Goal: Transaction & Acquisition: Purchase product/service

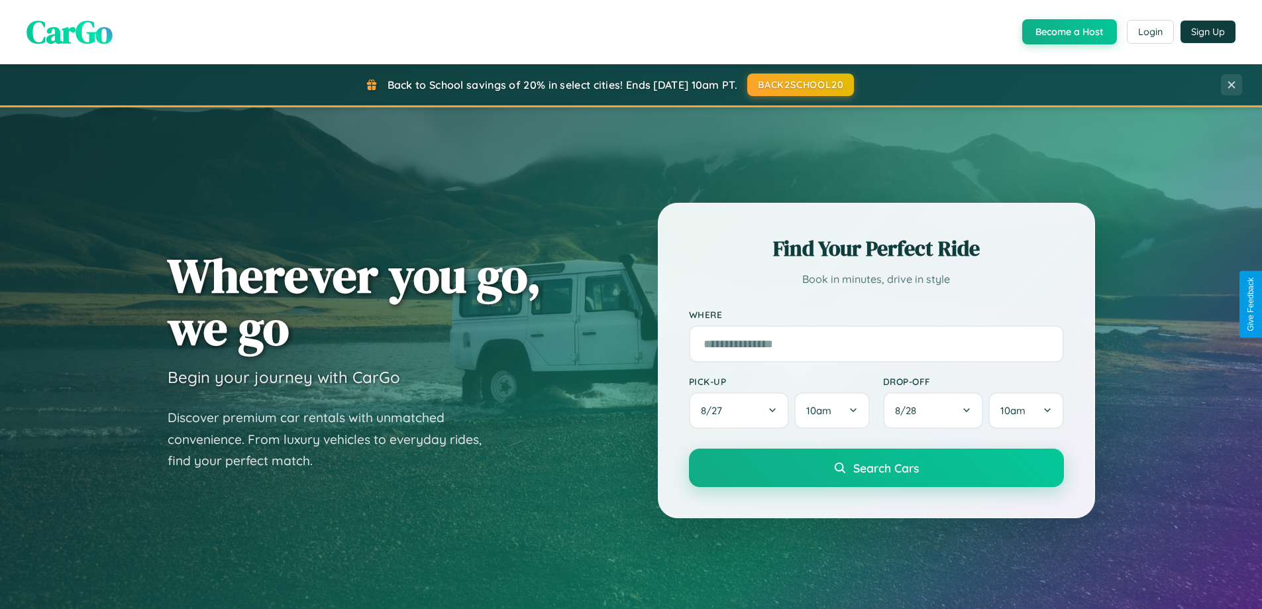
scroll to position [2549, 0]
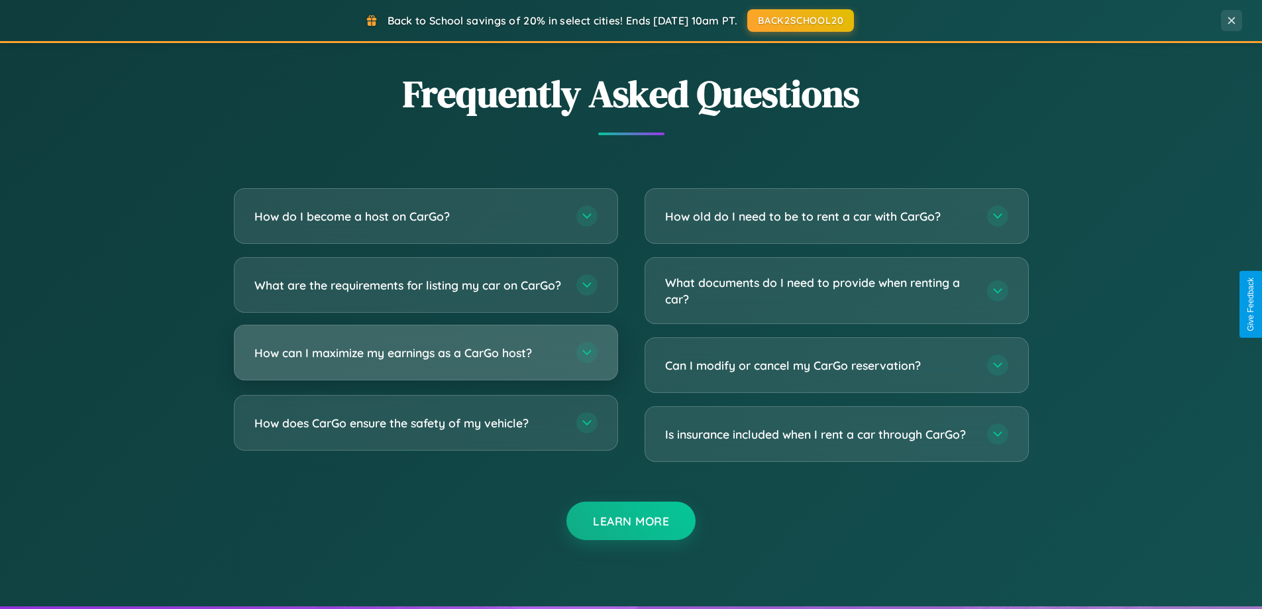
click at [425, 361] on h3 "How can I maximize my earnings as a CarGo host?" at bounding box center [408, 353] width 309 height 17
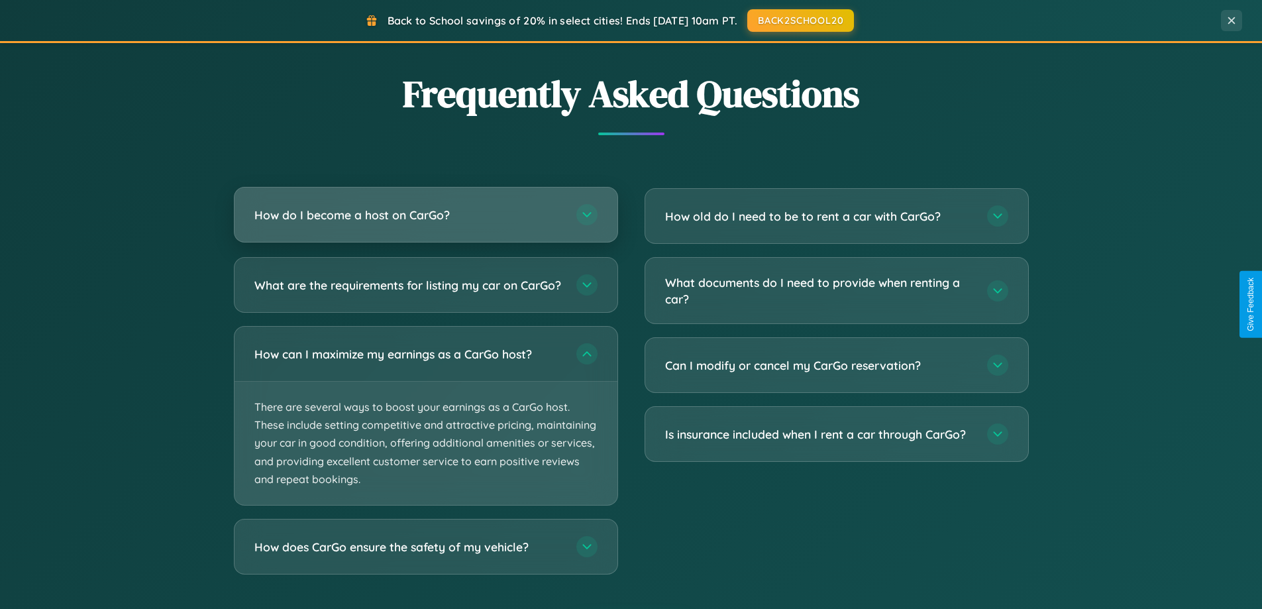
click at [425, 215] on h3 "How do I become a host on CarGo?" at bounding box center [408, 215] width 309 height 17
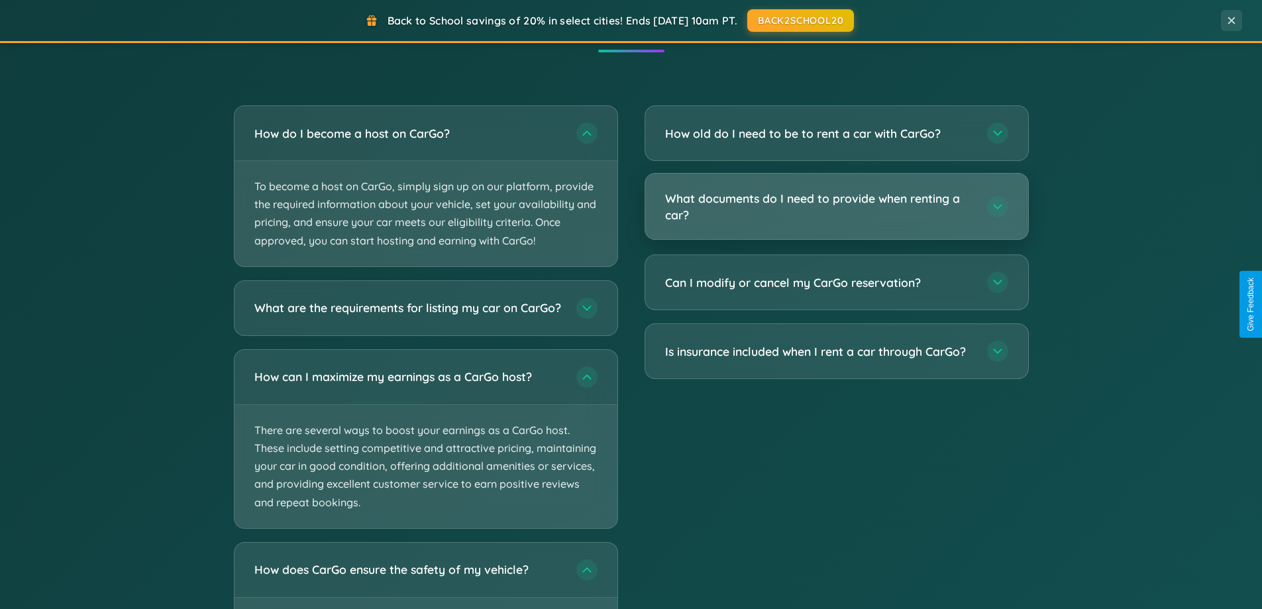
click at [836, 207] on h3 "What documents do I need to provide when renting a car?" at bounding box center [819, 206] width 309 height 32
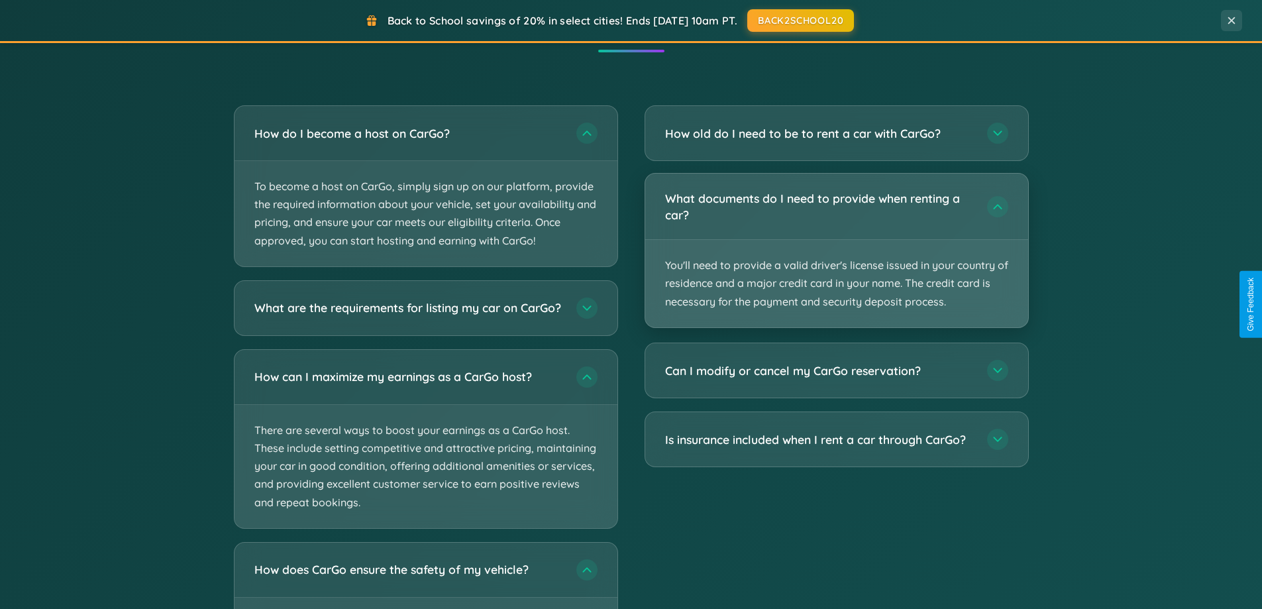
click at [836, 250] on p "You'll need to provide a valid driver's license issued in your country of resid…" at bounding box center [836, 283] width 383 height 87
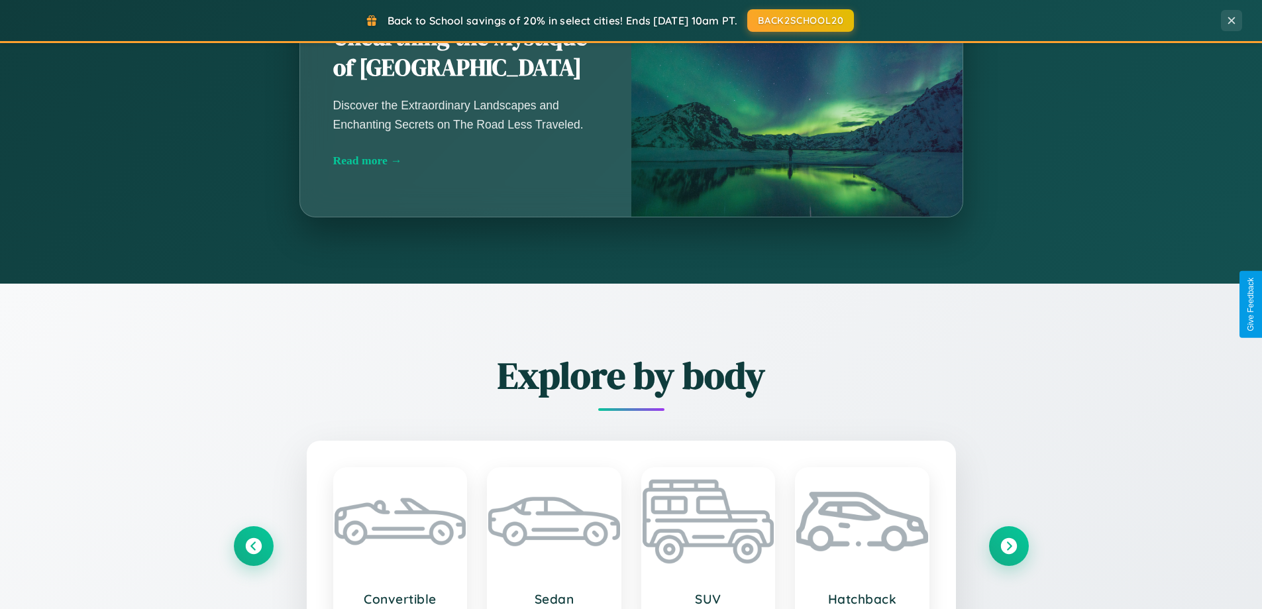
scroll to position [912, 0]
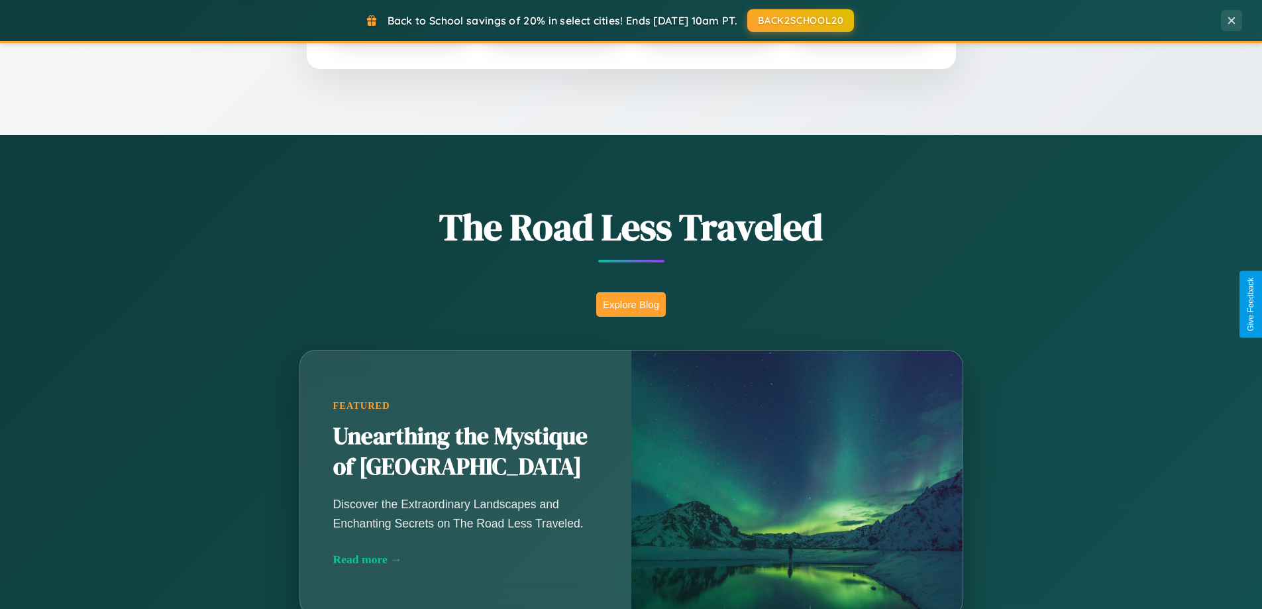
click at [631, 304] on button "Explore Blog" at bounding box center [631, 304] width 70 height 25
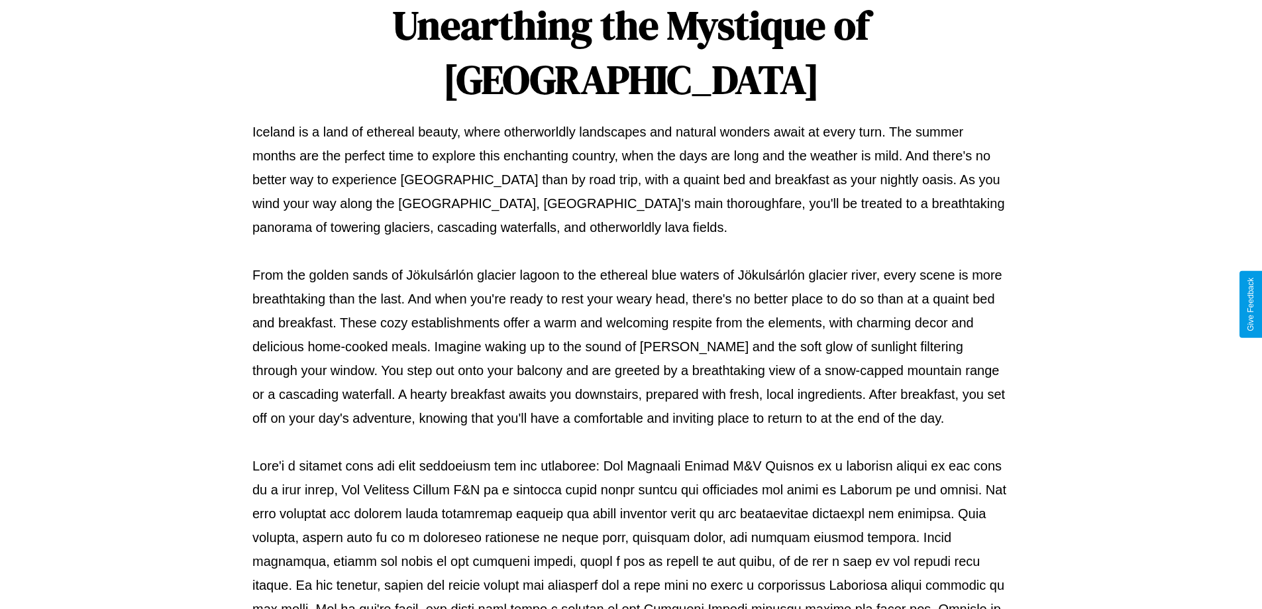
scroll to position [429, 0]
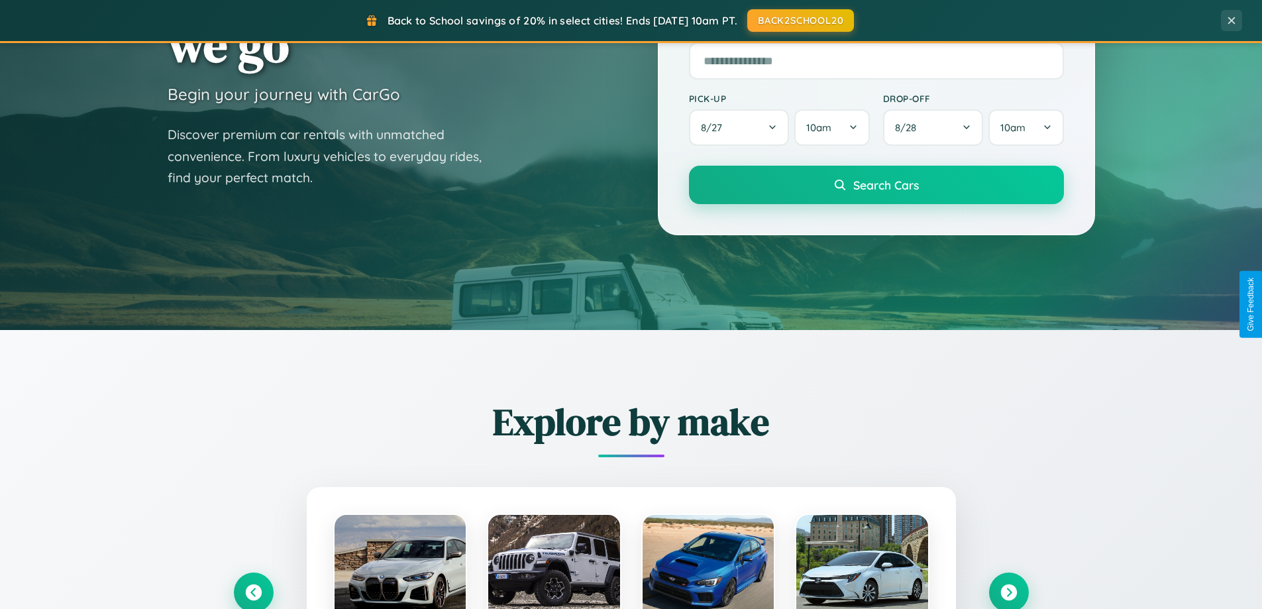
scroll to position [39, 0]
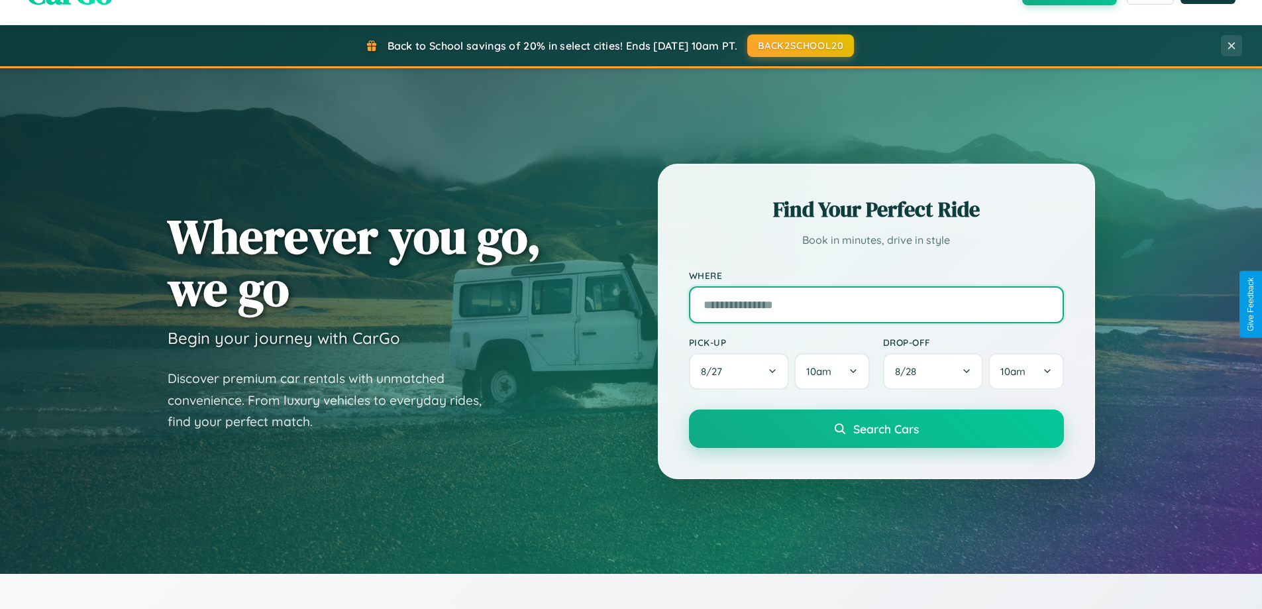
click at [876, 304] on input "text" at bounding box center [876, 304] width 375 height 37
type input "**********"
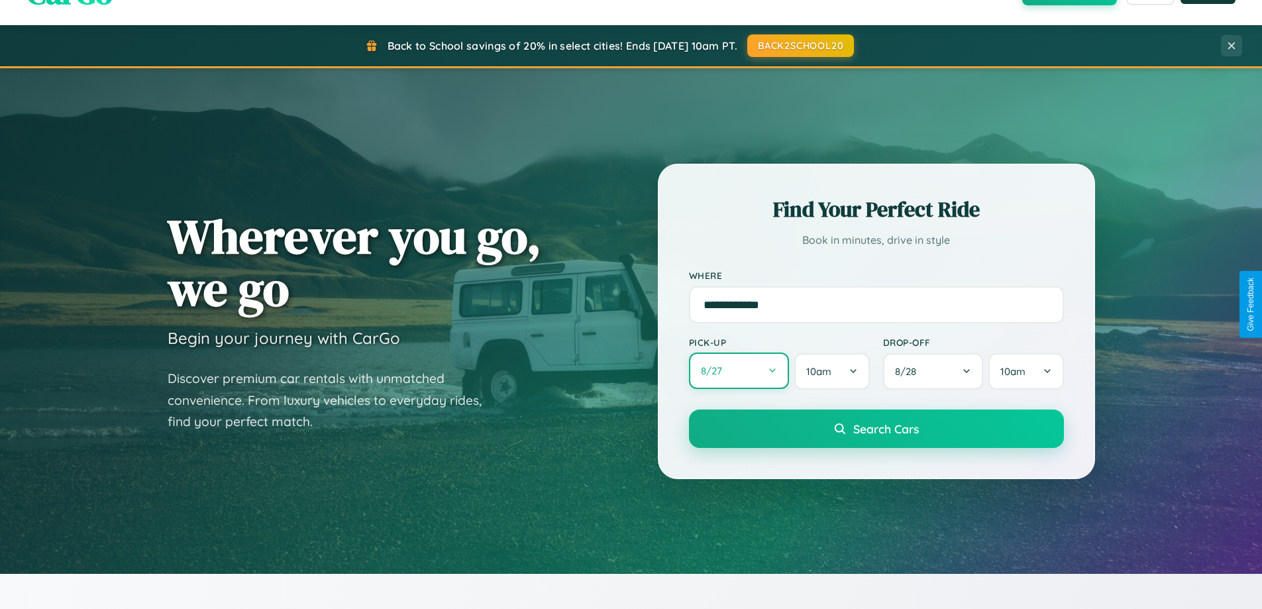
click at [739, 371] on button "8 / 27" at bounding box center [739, 370] width 101 height 36
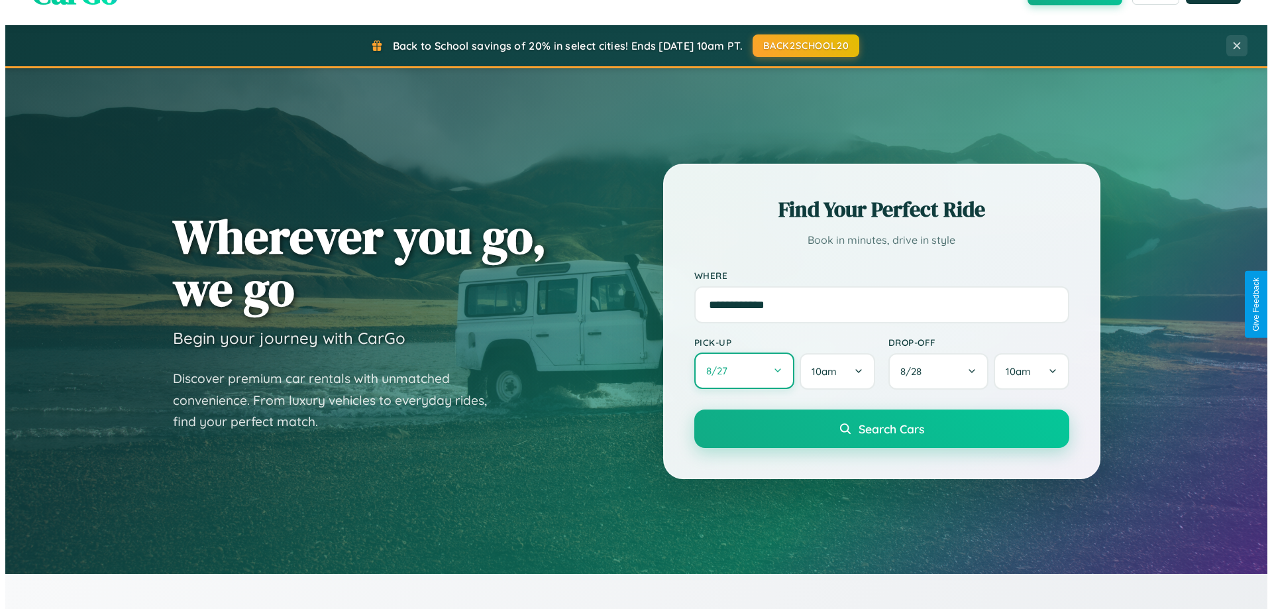
select select "*"
select select "****"
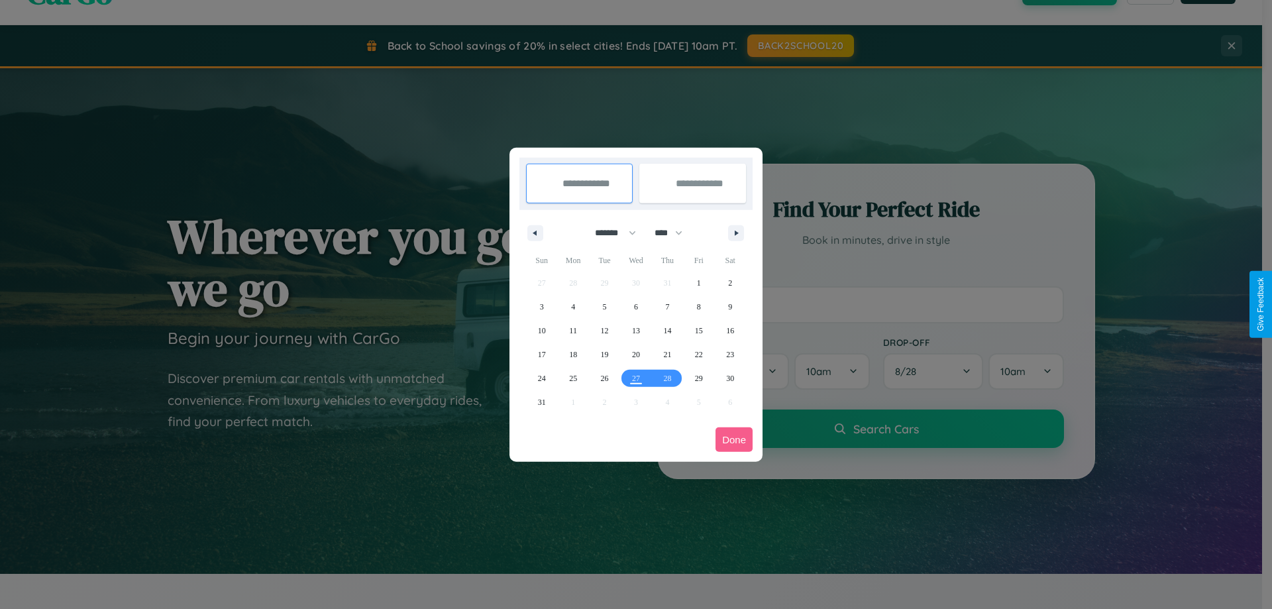
drag, startPoint x: 610, startPoint y: 233, endPoint x: 636, endPoint y: 266, distance: 42.4
click at [610, 233] on select "******* ******** ***** ***** *** **** **** ****** ********* ******* ******** **…" at bounding box center [613, 233] width 56 height 22
select select "*"
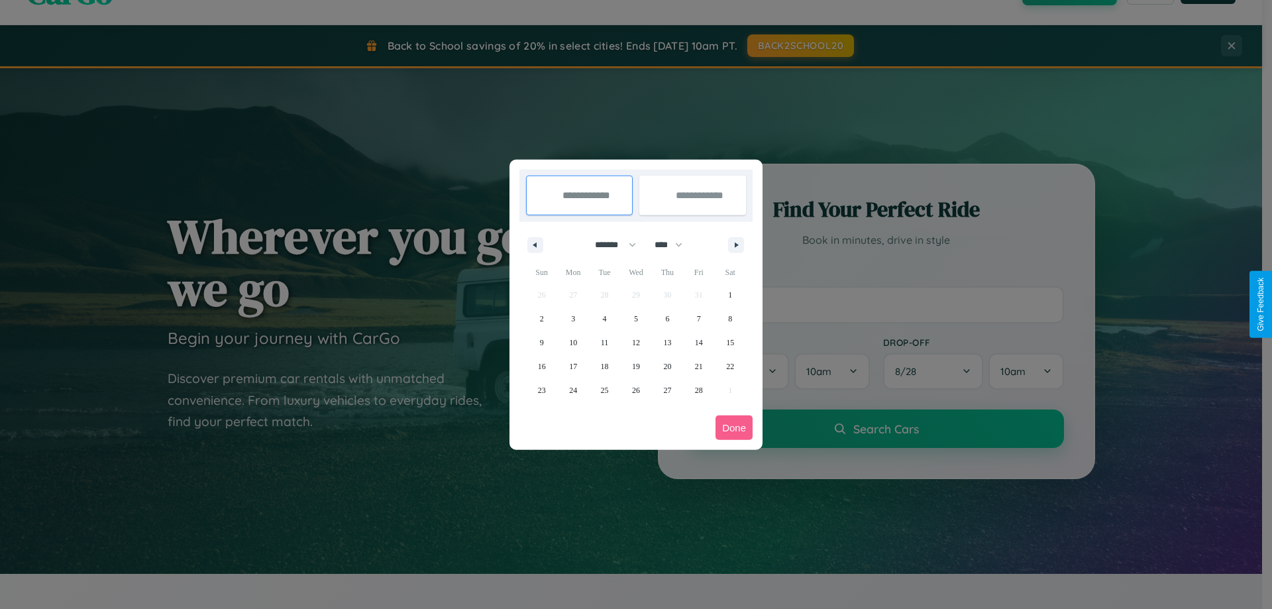
drag, startPoint x: 674, startPoint y: 244, endPoint x: 636, endPoint y: 266, distance: 43.9
click at [674, 244] on select "**** **** **** **** **** **** **** **** **** **** **** **** **** **** **** ****…" at bounding box center [668, 245] width 40 height 22
select select "****"
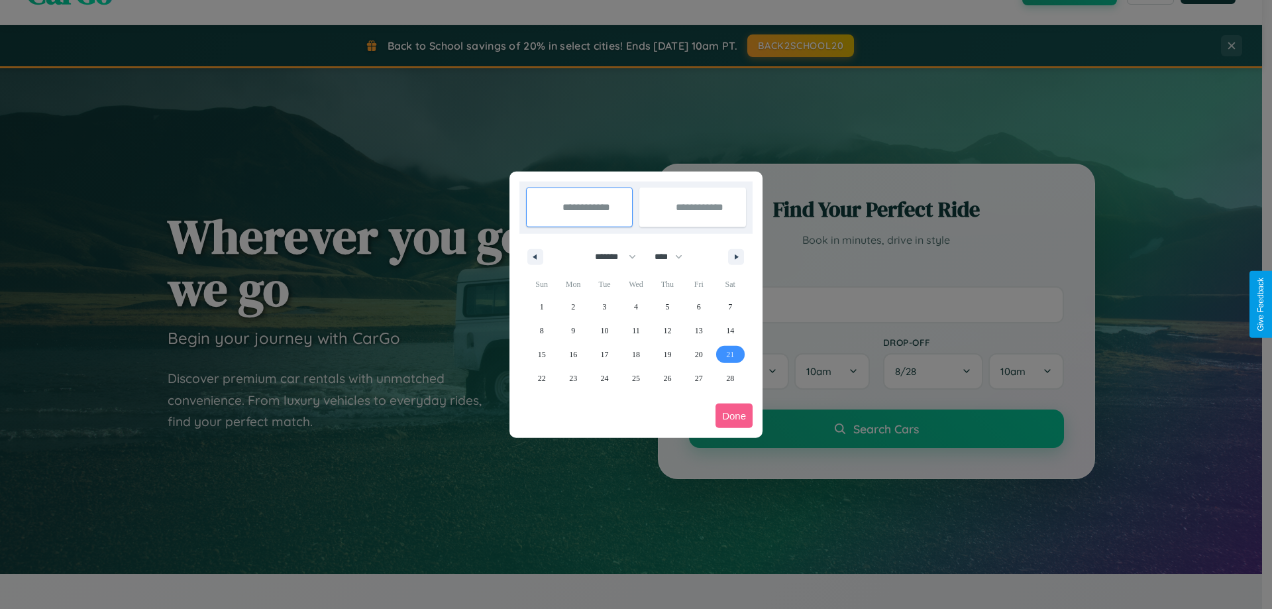
click at [730, 354] on span "21" at bounding box center [730, 355] width 8 height 24
type input "**********"
click at [635, 378] on span "25" at bounding box center [636, 378] width 8 height 24
type input "**********"
click at [734, 415] on button "Done" at bounding box center [734, 415] width 37 height 25
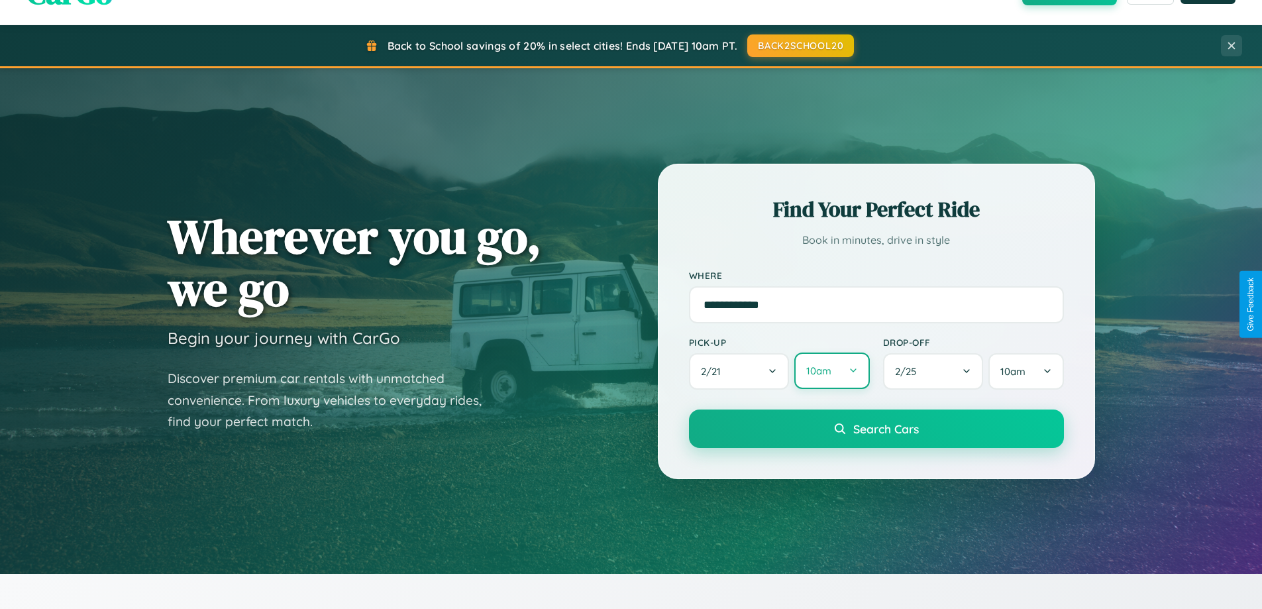
click at [831, 371] on button "10am" at bounding box center [831, 370] width 75 height 36
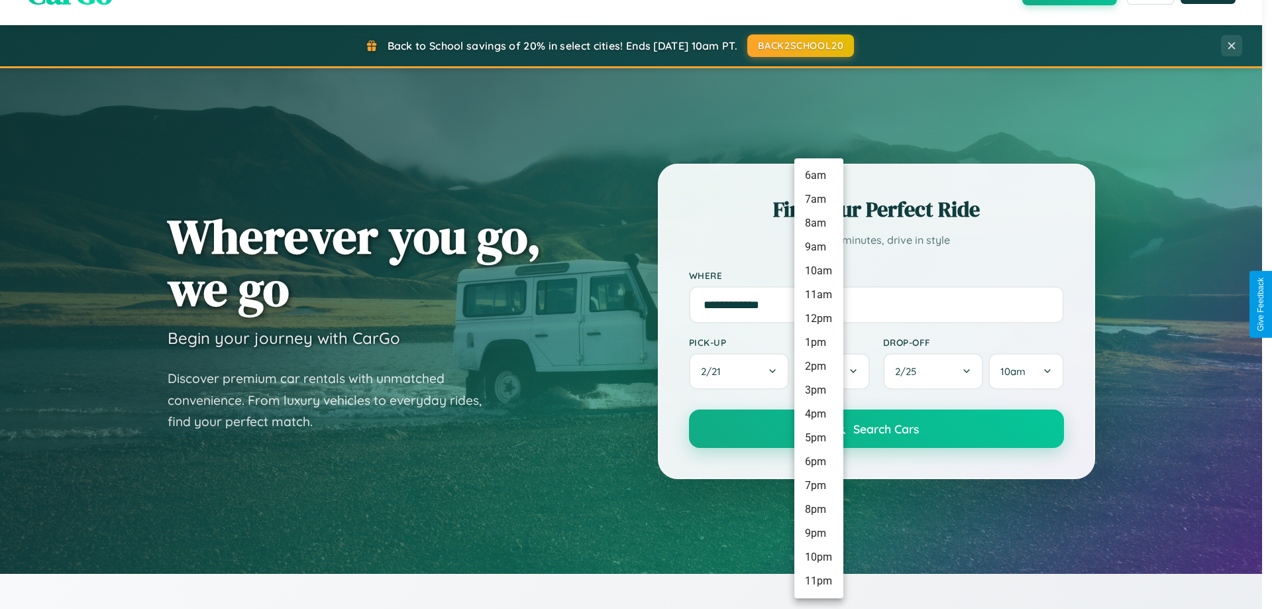
click at [818, 438] on li "5pm" at bounding box center [818, 438] width 49 height 24
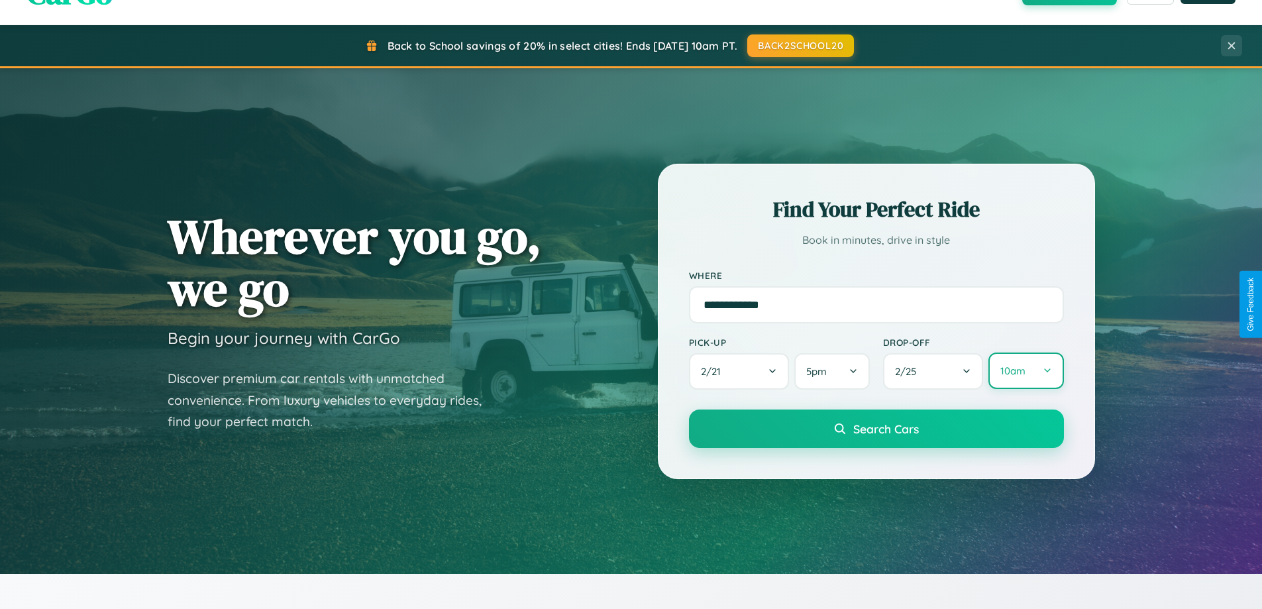
click at [1026, 371] on button "10am" at bounding box center [1025, 370] width 75 height 36
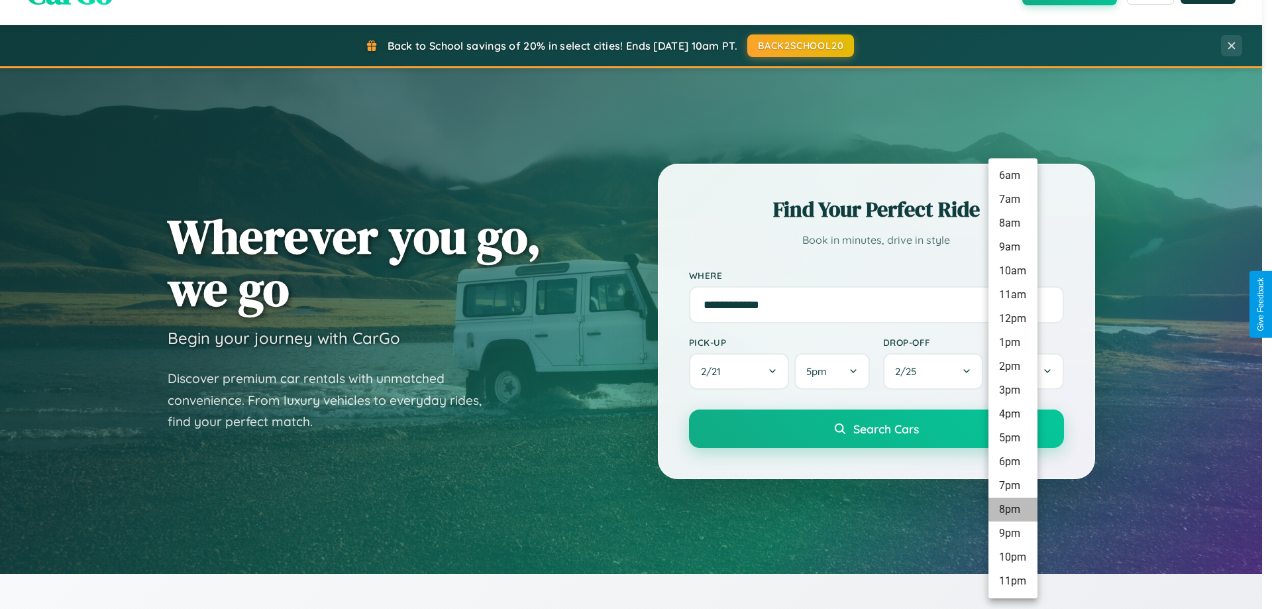
click at [1012, 509] on li "8pm" at bounding box center [1012, 510] width 49 height 24
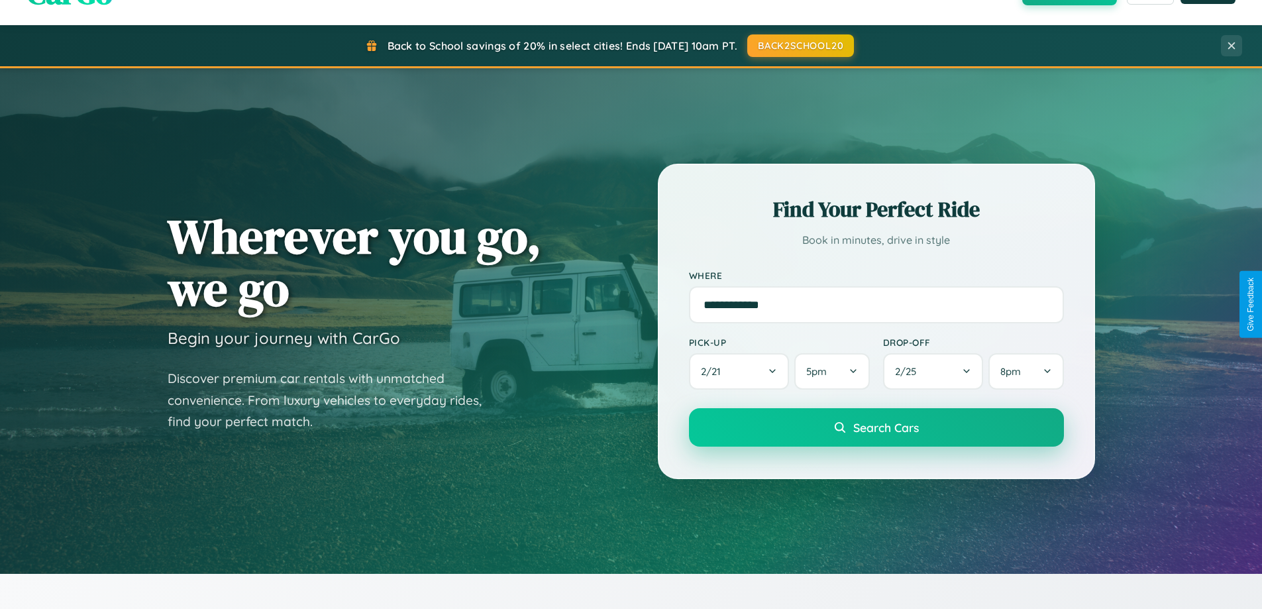
click at [876, 429] on span "Search Cars" at bounding box center [886, 427] width 66 height 15
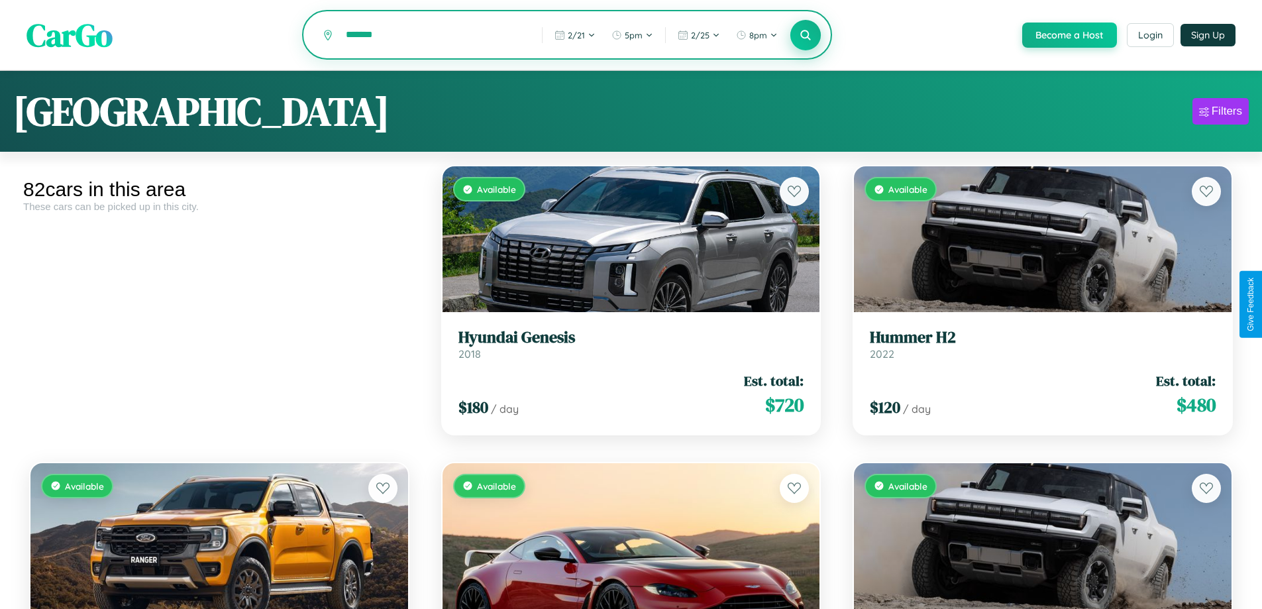
type input "*******"
click at [805, 36] on icon at bounding box center [806, 34] width 13 height 13
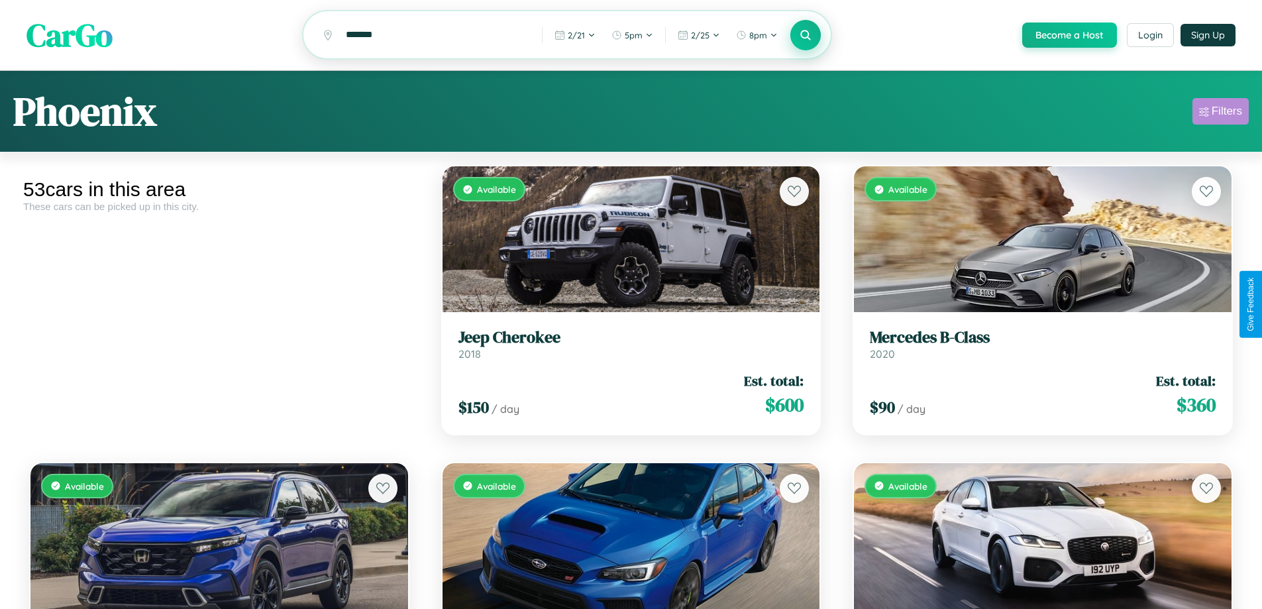
click at [1220, 113] on div "Filters" at bounding box center [1227, 111] width 30 height 13
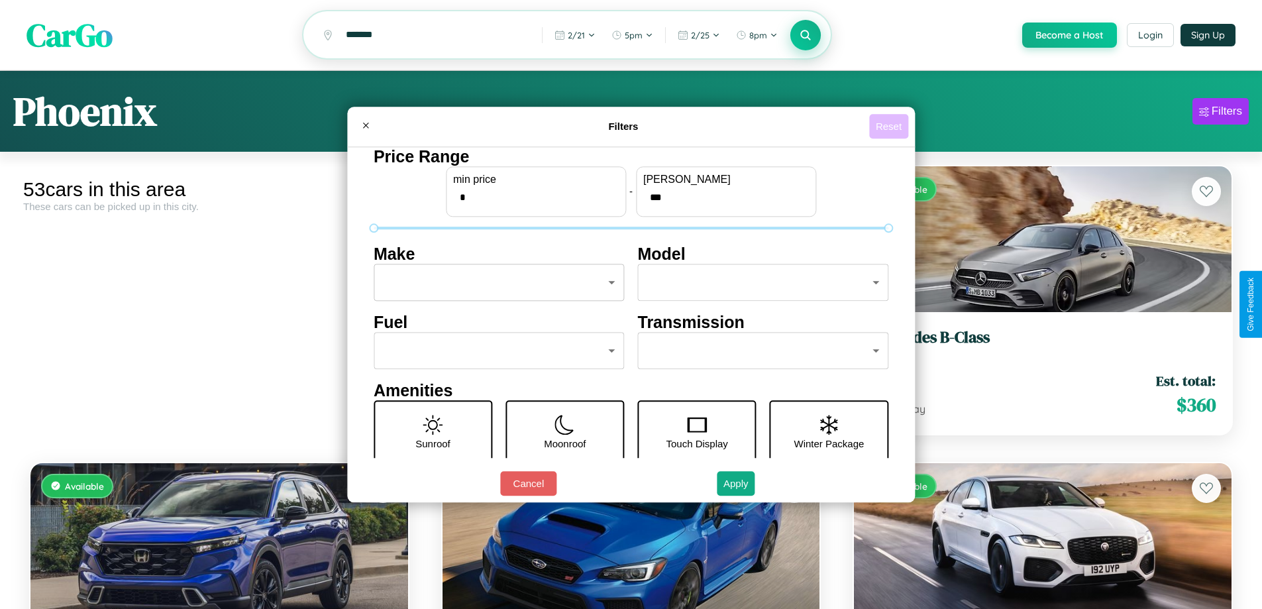
click at [890, 126] on button "Reset" at bounding box center [888, 126] width 39 height 25
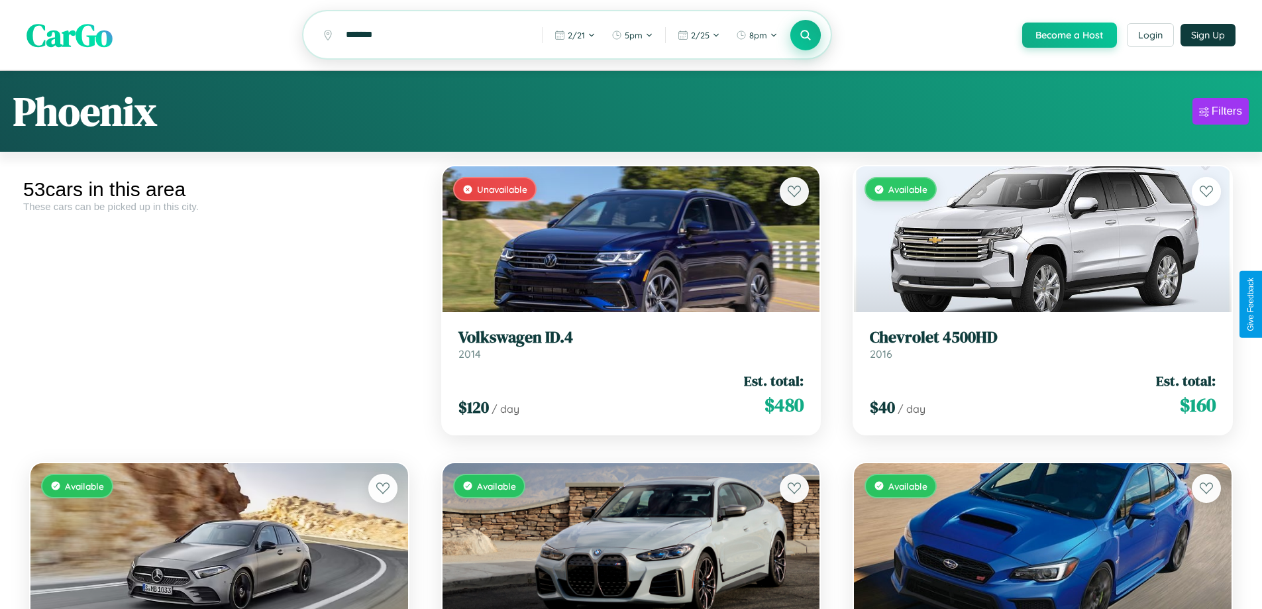
scroll to position [1077, 0]
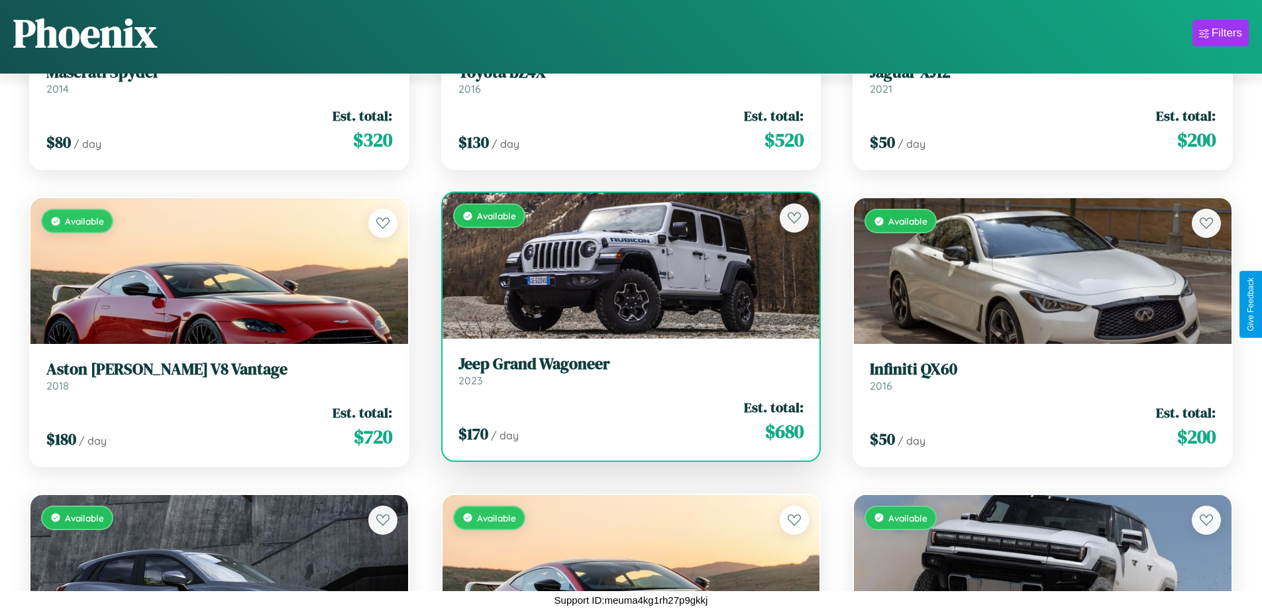
click at [625, 372] on h3 "Jeep Grand Wagoneer" at bounding box center [631, 363] width 346 height 19
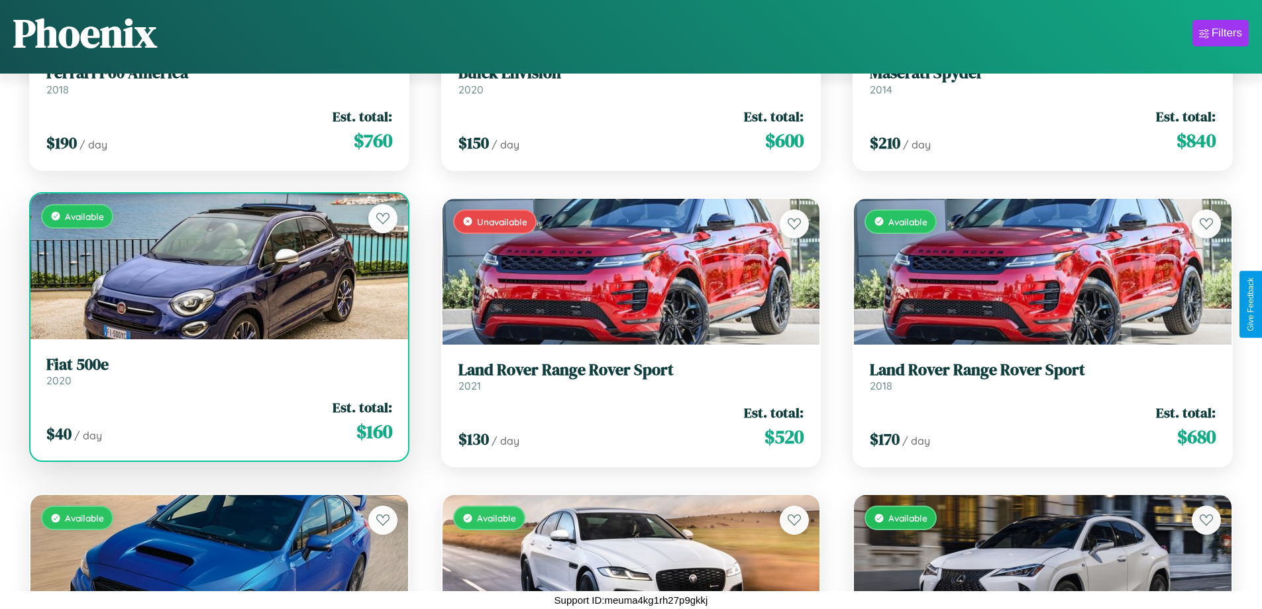
click at [217, 371] on h3 "Fiat 500e" at bounding box center [219, 364] width 346 height 19
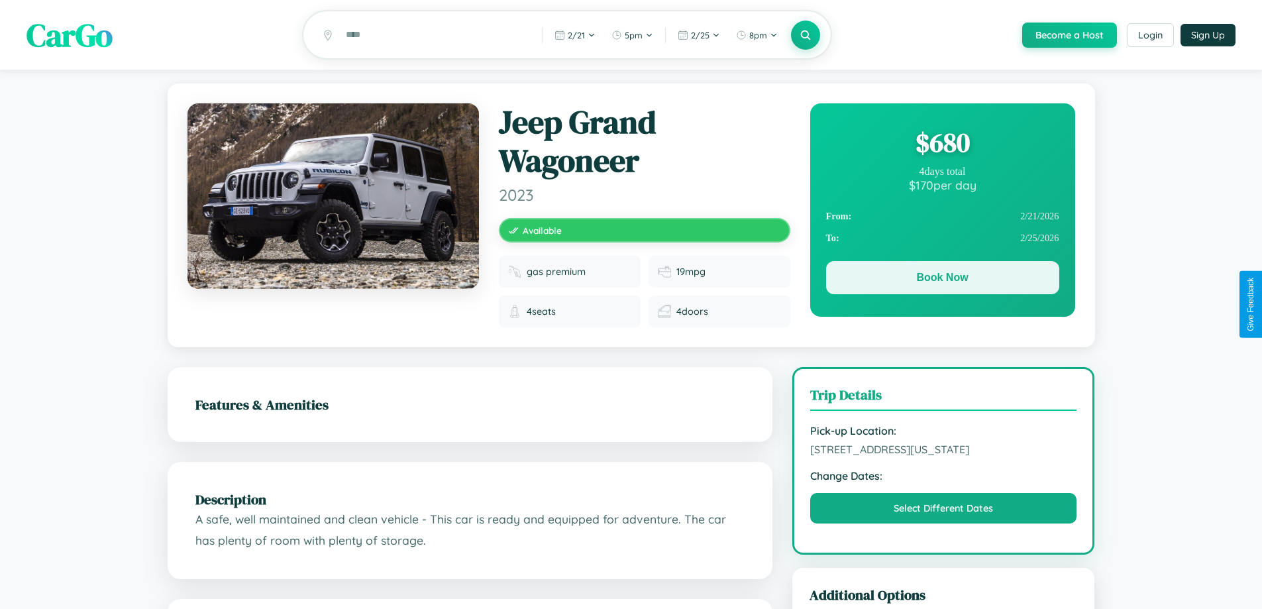
click at [942, 280] on button "Book Now" at bounding box center [942, 277] width 233 height 33
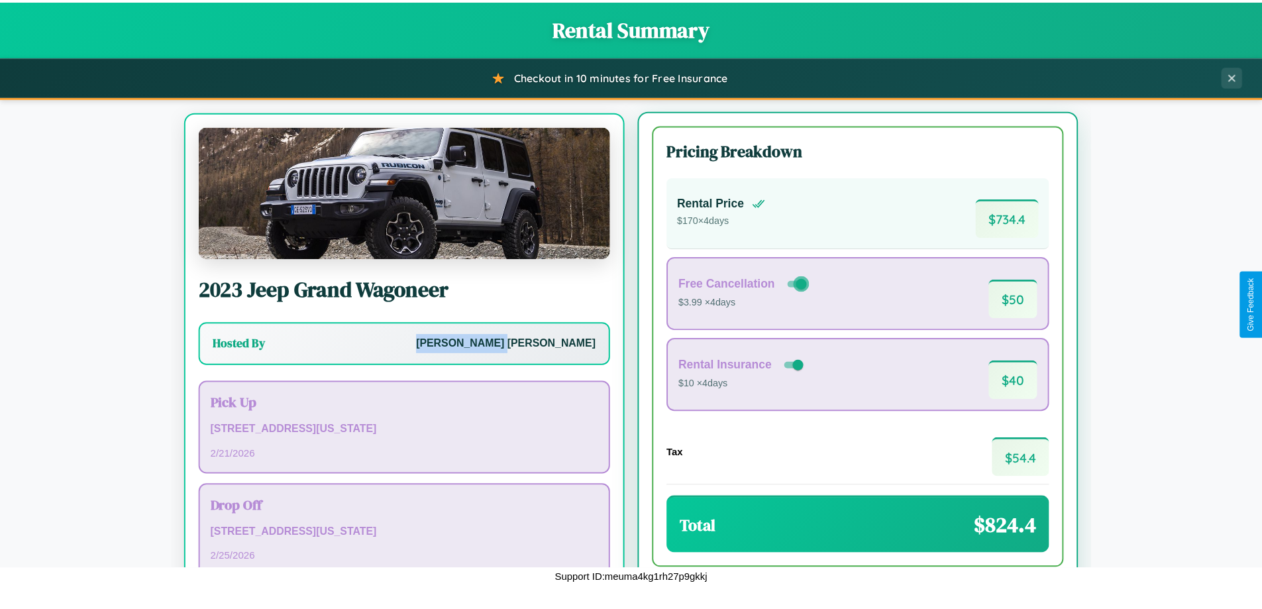
scroll to position [62, 0]
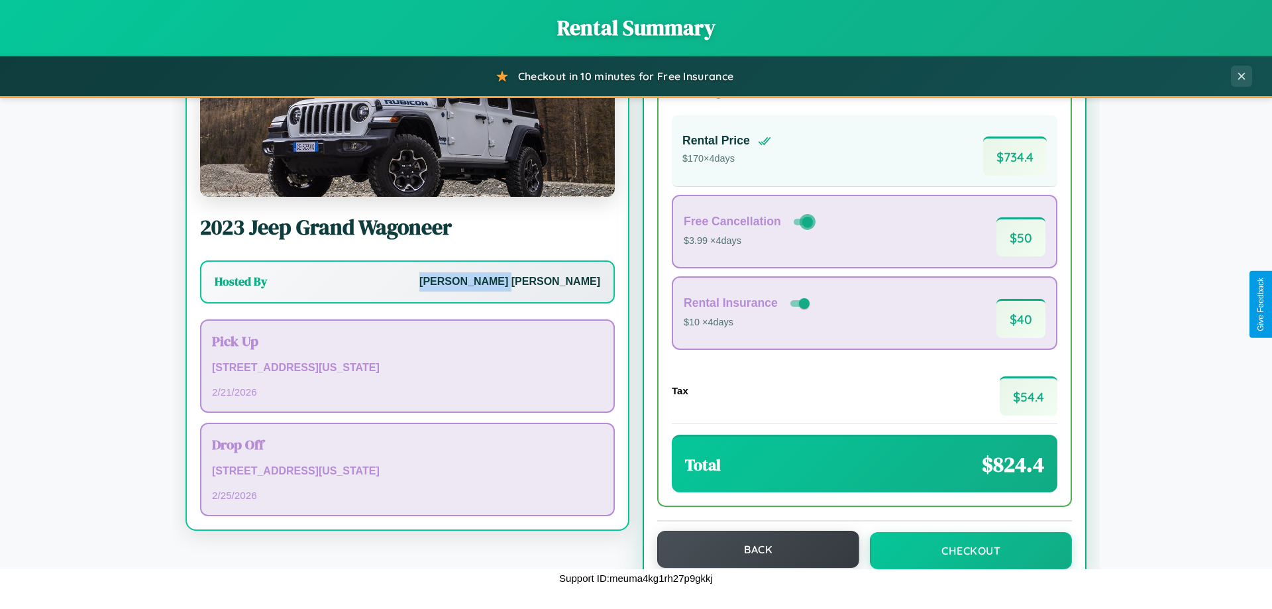
click at [752, 551] on button "Back" at bounding box center [758, 549] width 202 height 37
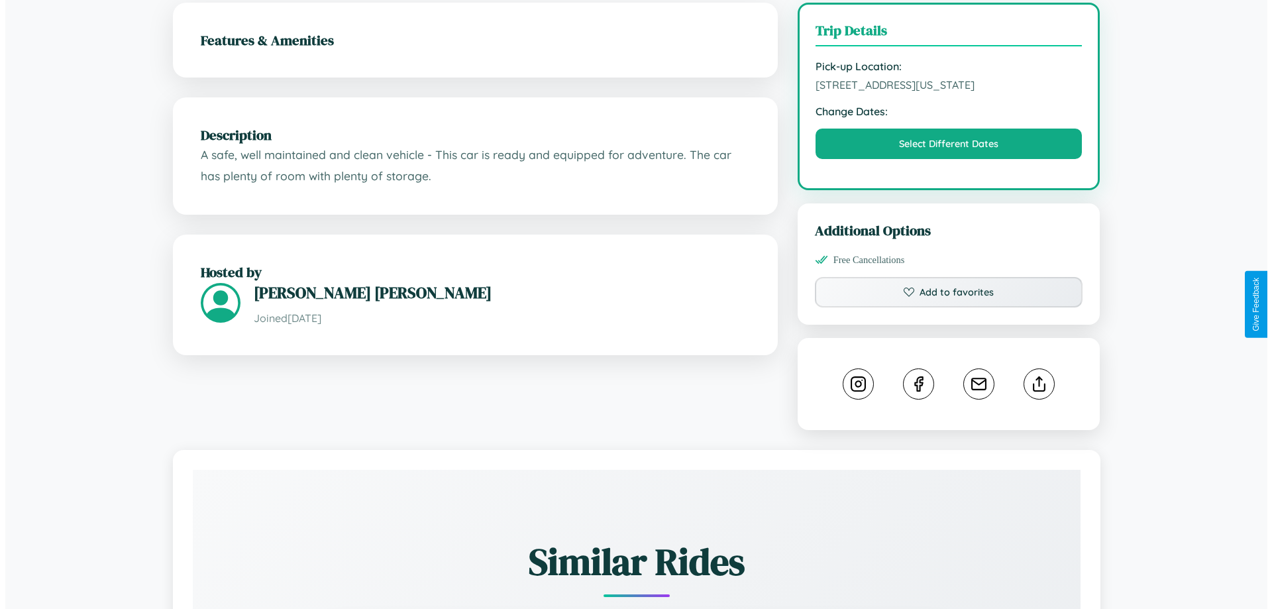
scroll to position [368, 0]
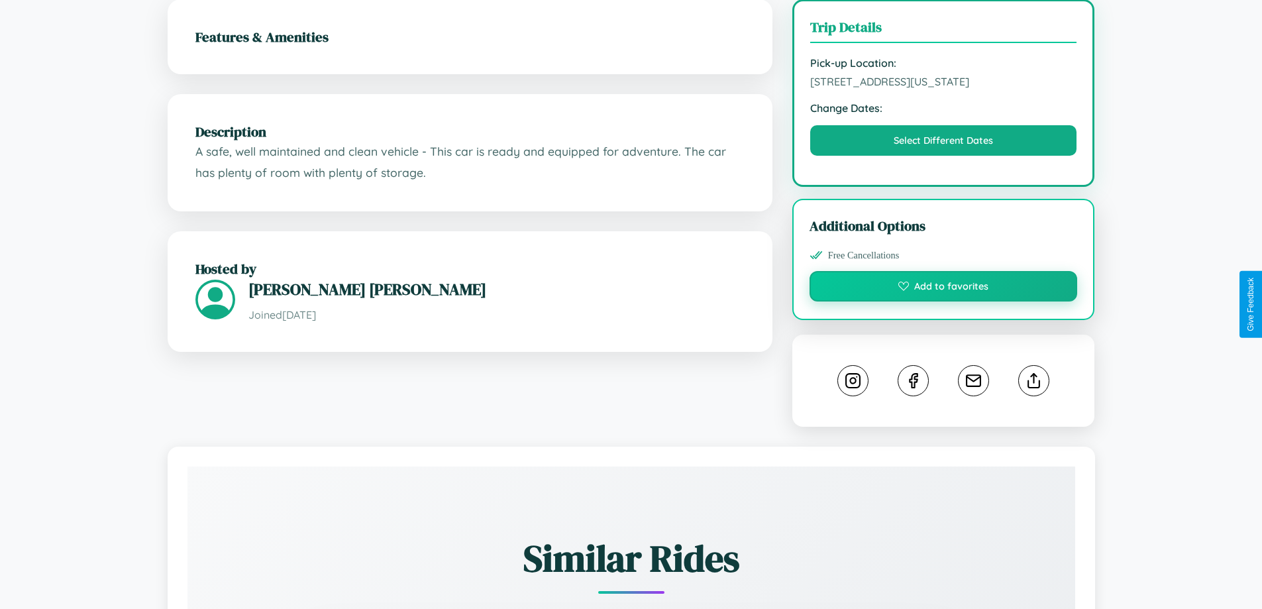
click at [943, 301] on button "Add to favorites" at bounding box center [944, 286] width 268 height 30
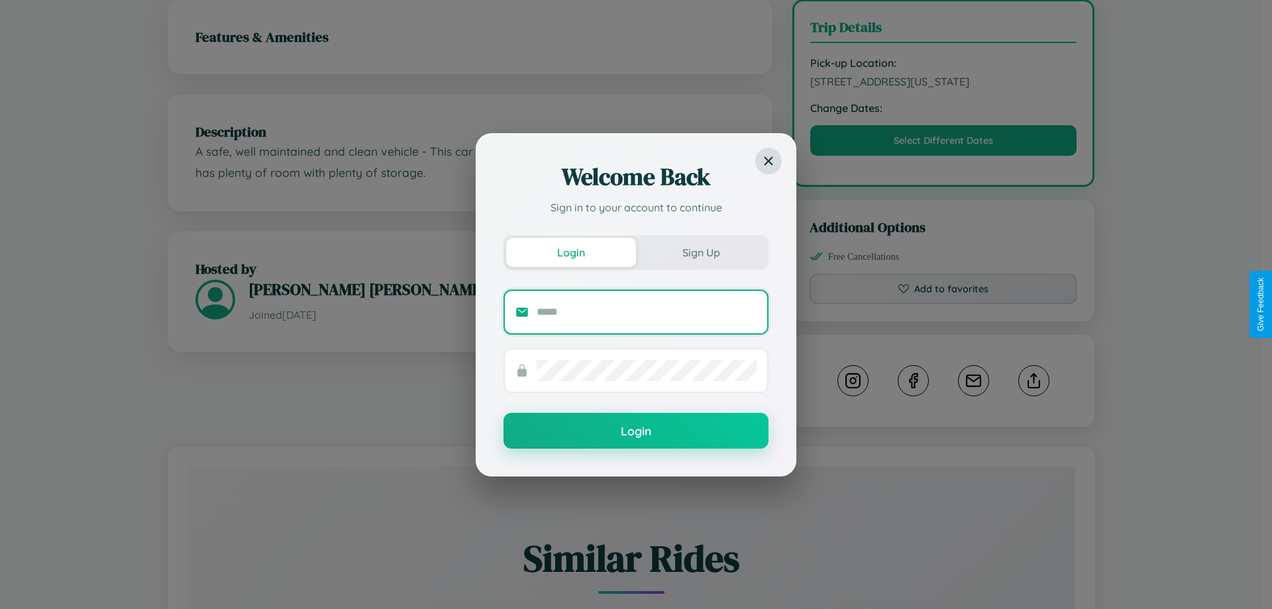
click at [647, 311] on input "text" at bounding box center [647, 311] width 220 height 21
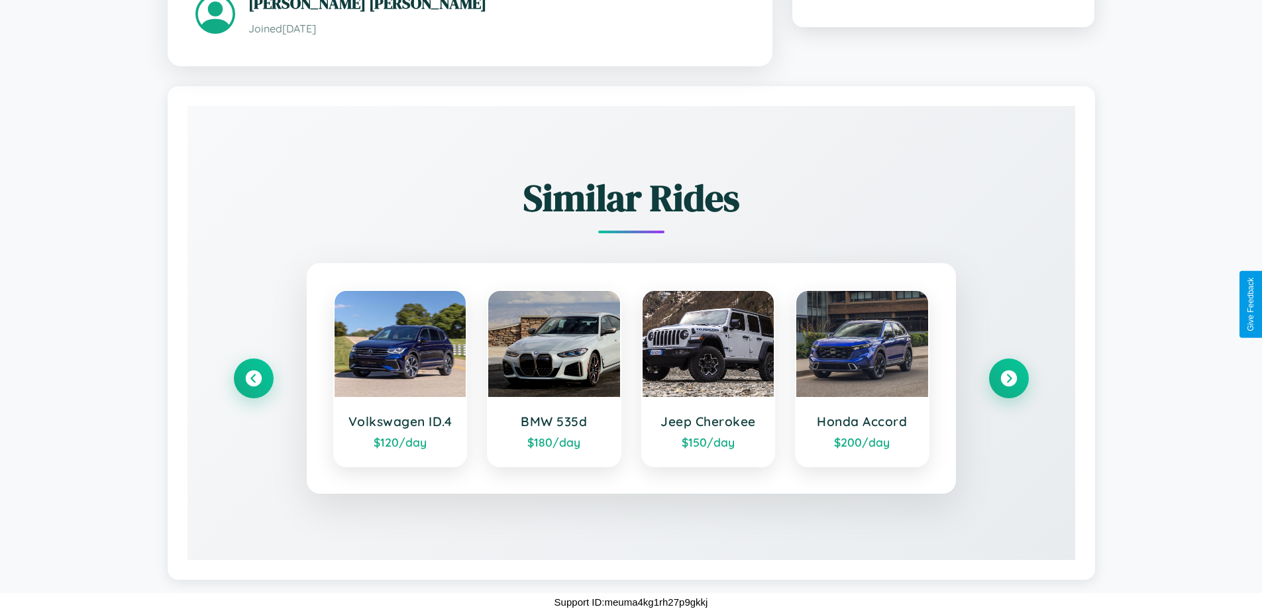
scroll to position [761, 0]
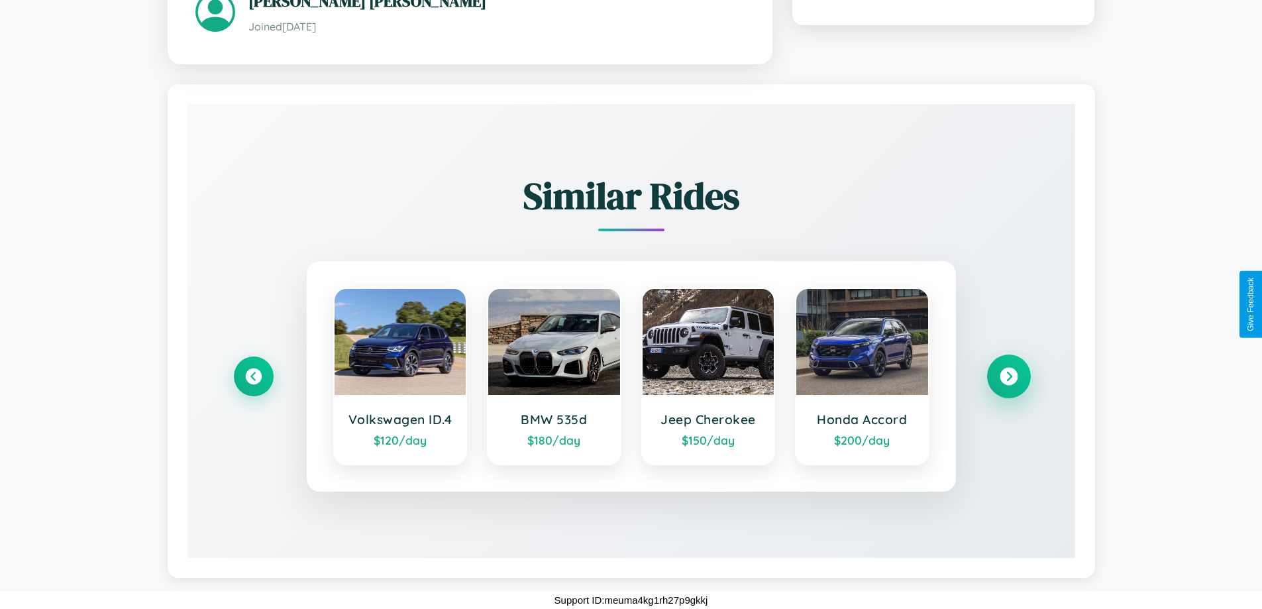
click at [1008, 376] on icon at bounding box center [1009, 376] width 18 height 18
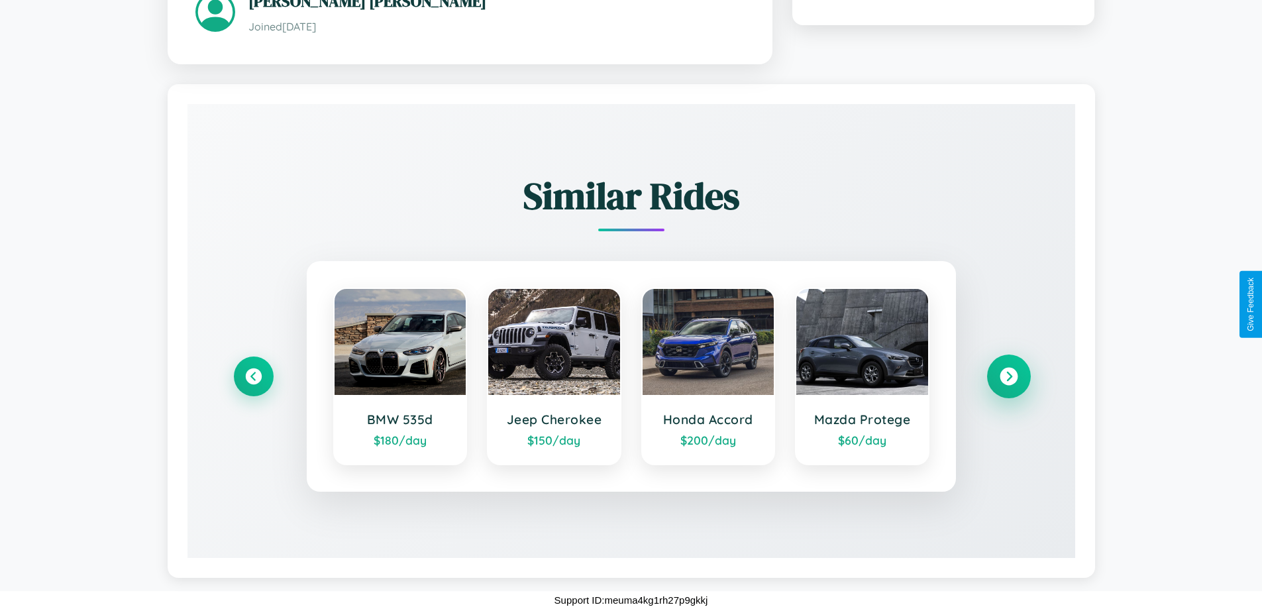
click at [1008, 376] on icon at bounding box center [1009, 376] width 18 height 18
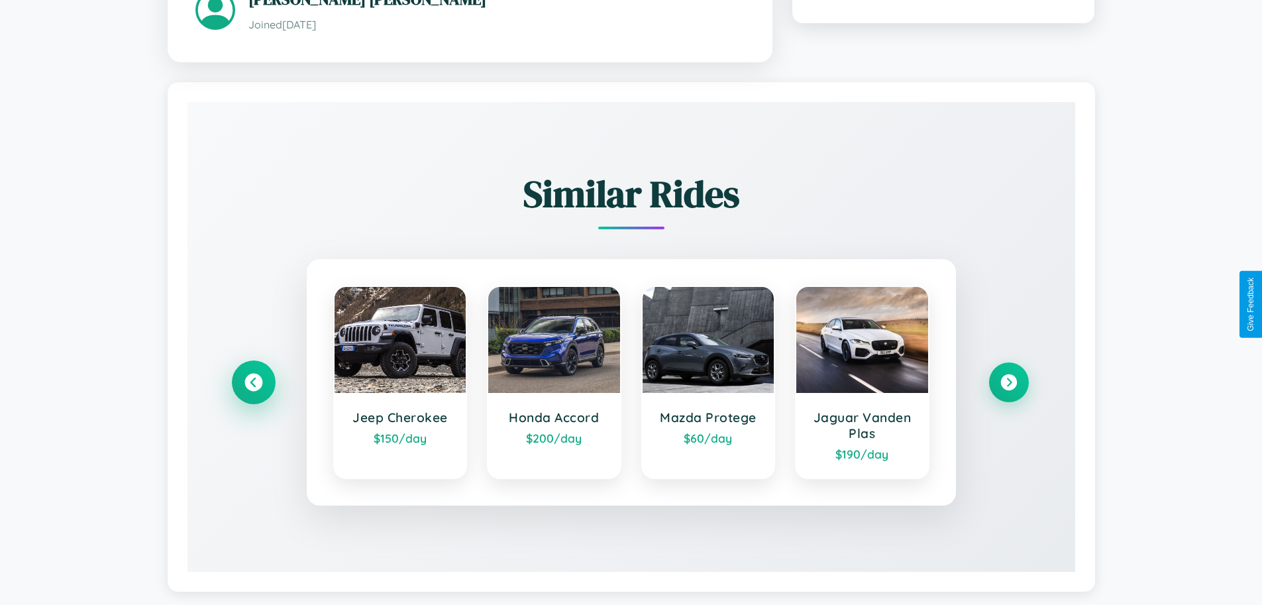
click at [253, 384] on icon at bounding box center [253, 382] width 18 height 18
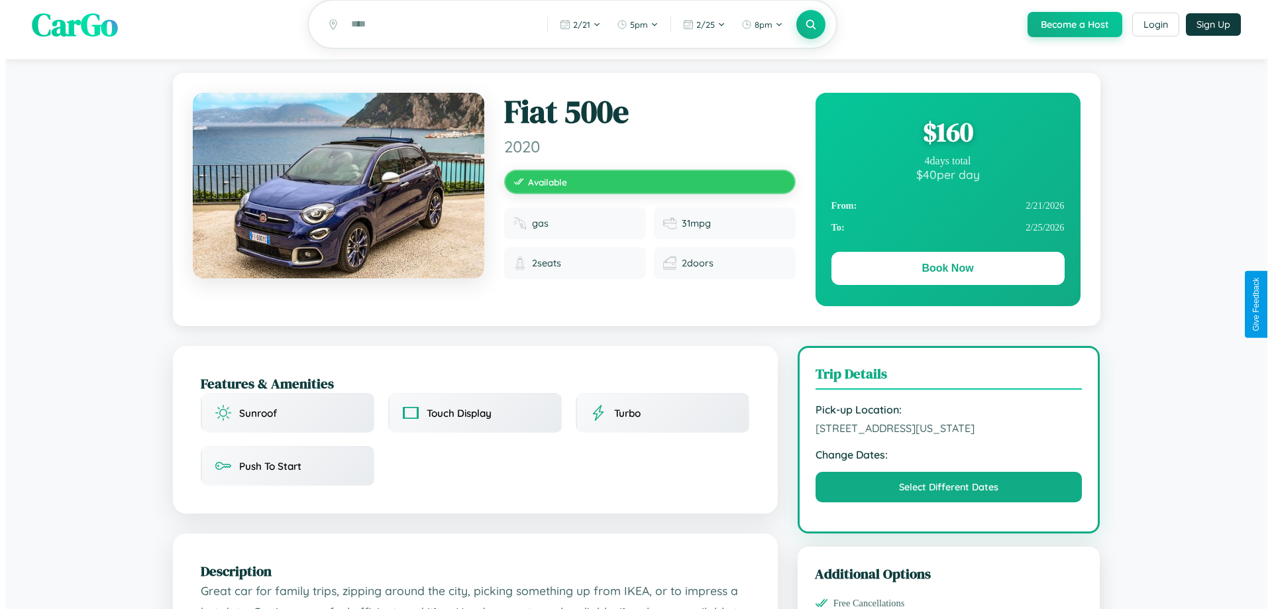
scroll to position [0, 0]
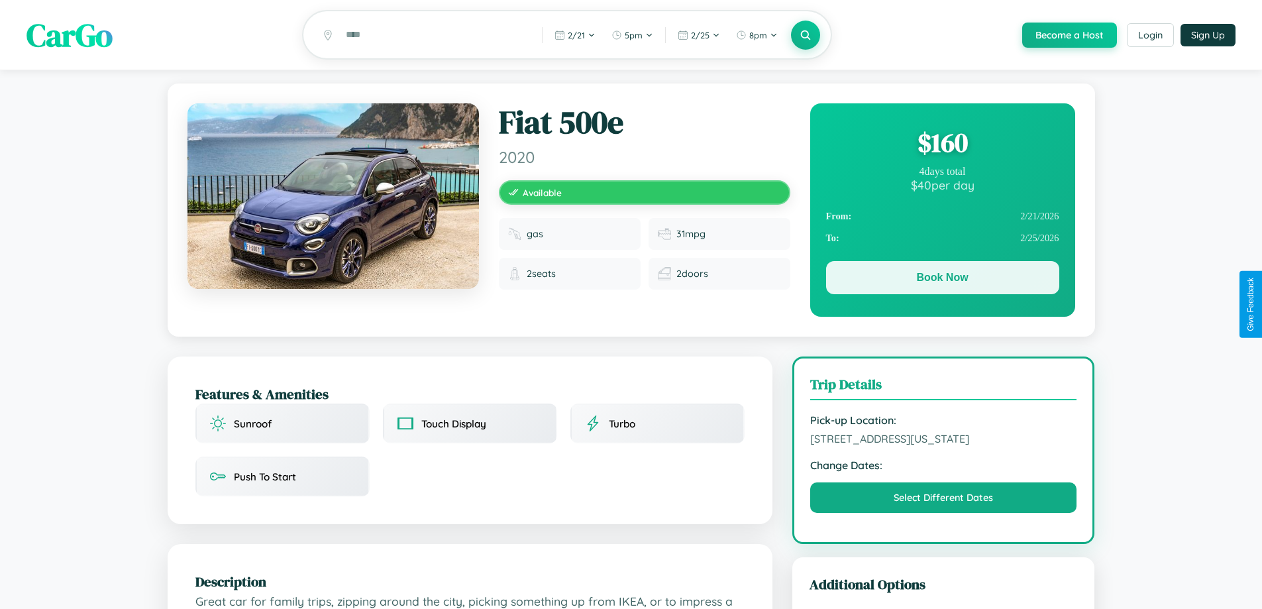
click at [942, 280] on button "Book Now" at bounding box center [942, 277] width 233 height 33
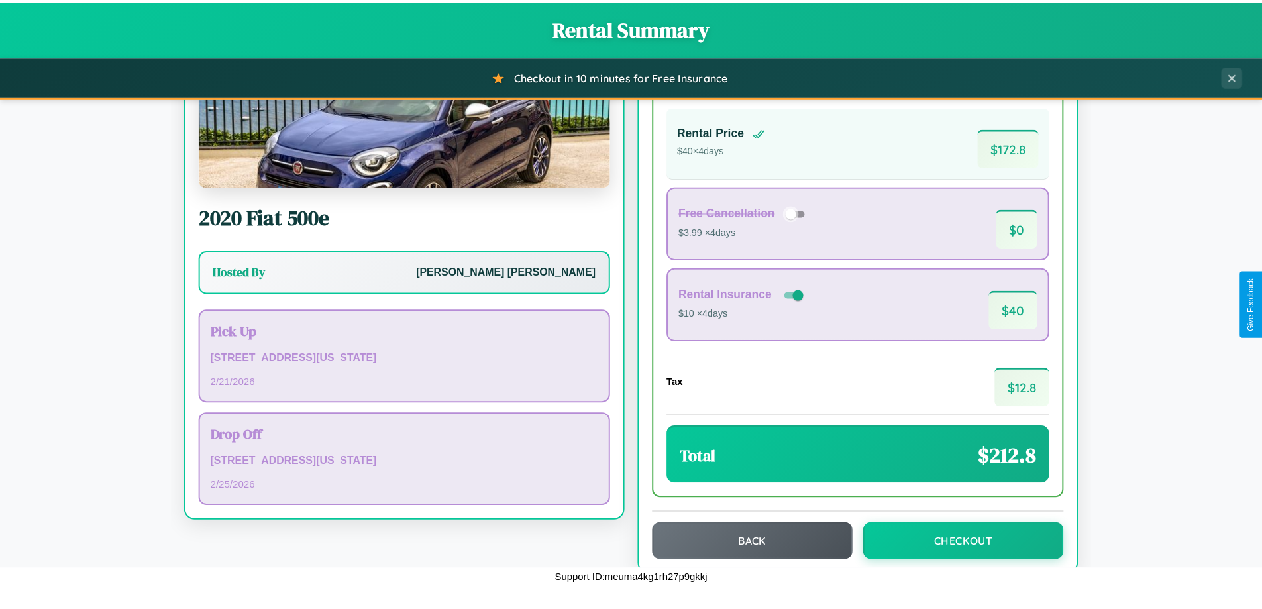
scroll to position [91, 0]
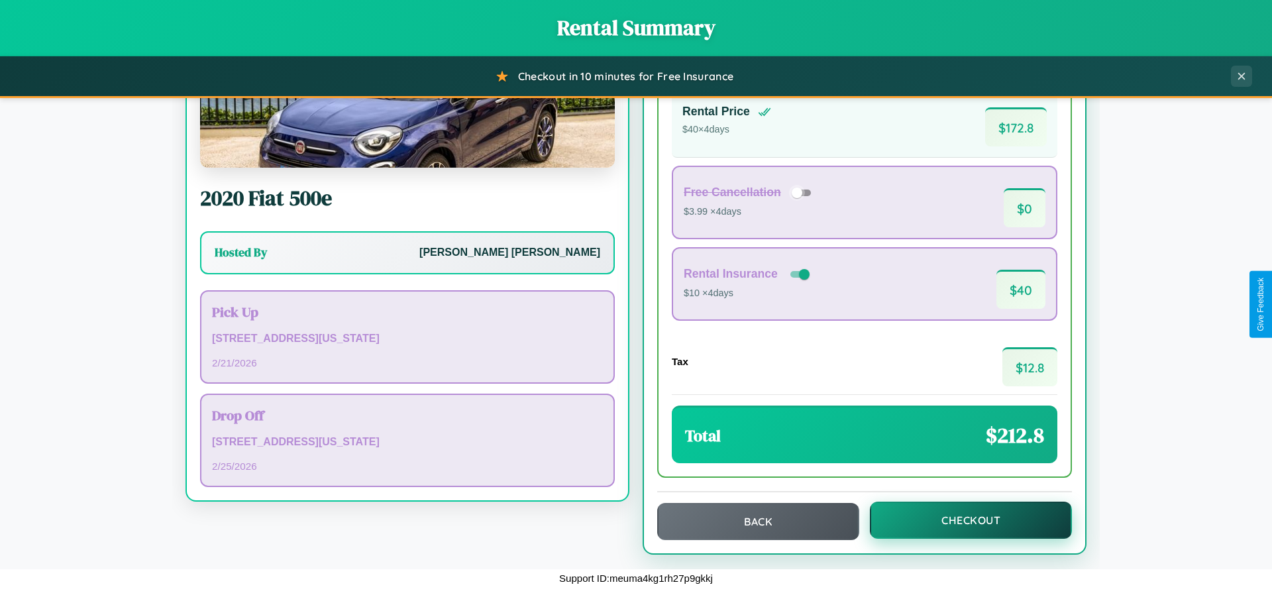
click at [962, 520] on button "Checkout" at bounding box center [971, 520] width 202 height 37
